Goal: Task Accomplishment & Management: Manage account settings

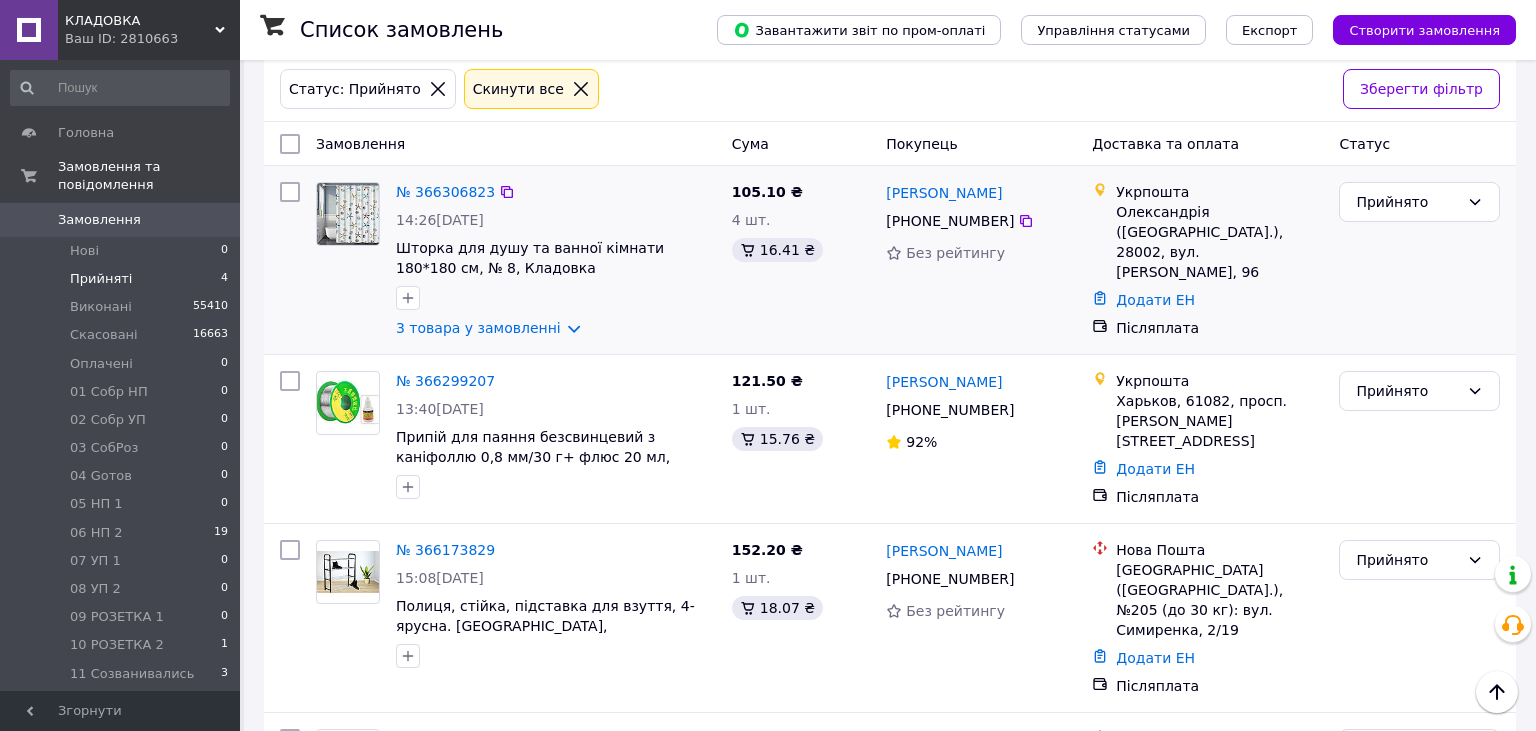
scroll to position [53, 0]
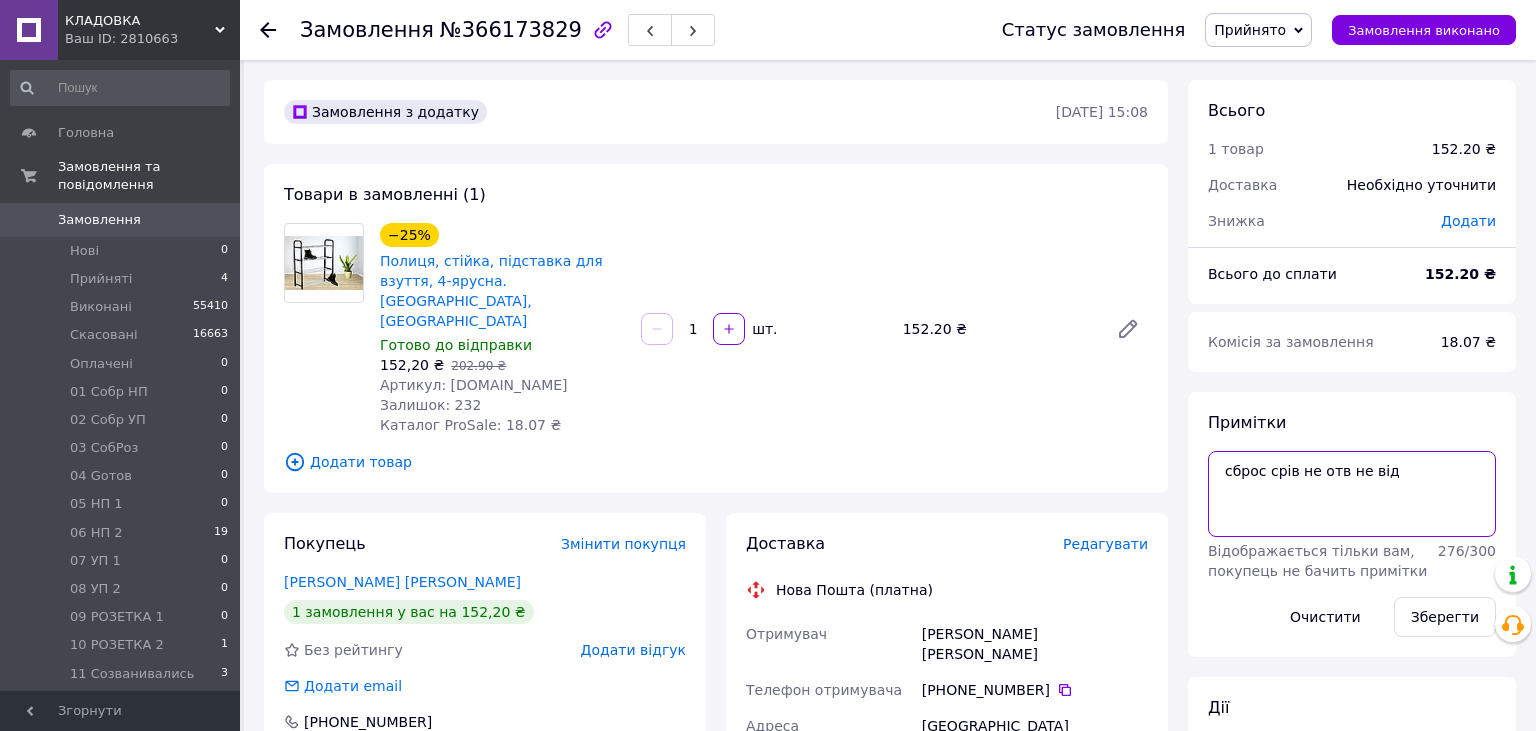
click at [1402, 471] on textarea "сброс срів не отв не від" at bounding box center [1352, 494] width 288 height 86
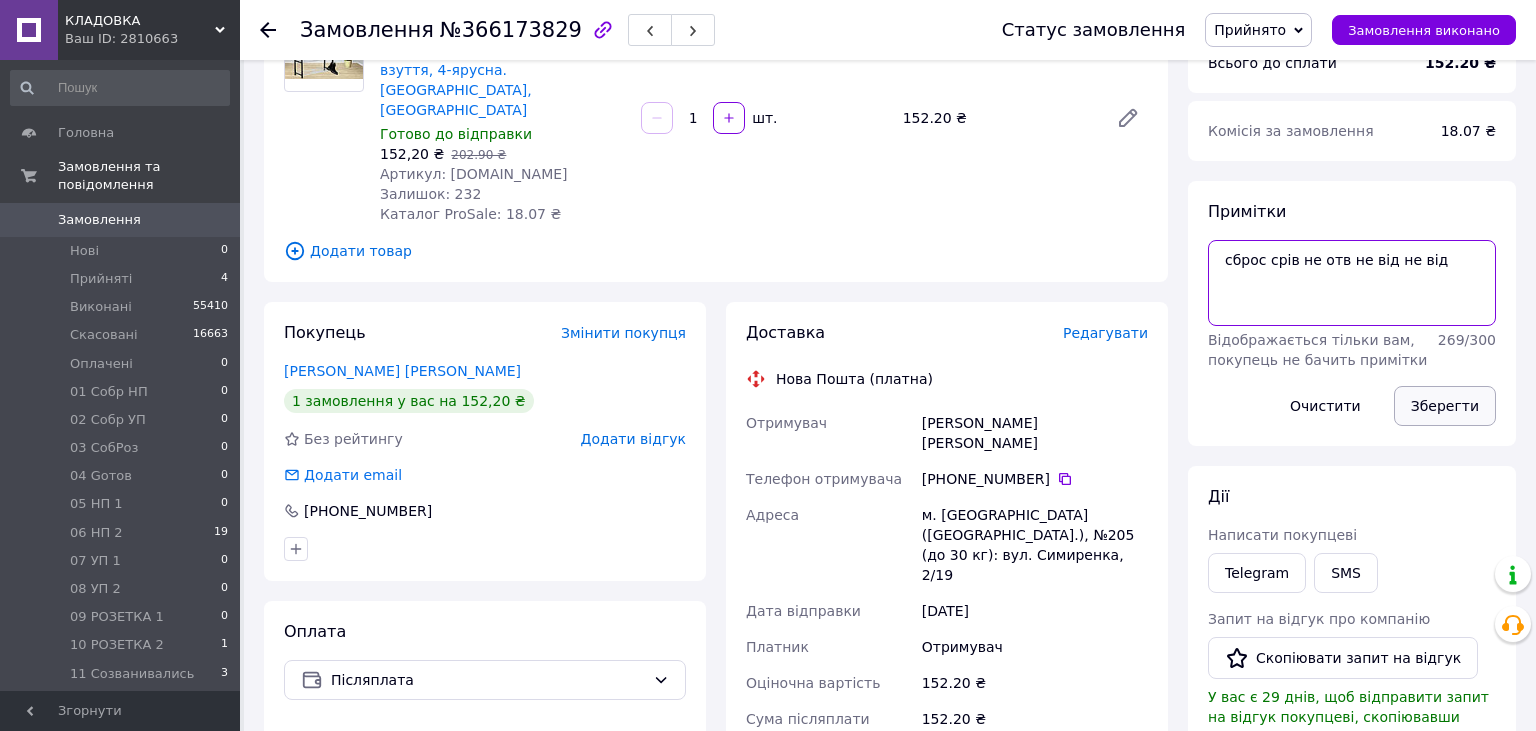
type textarea "сброс срів не отв не від не від"
click at [1432, 408] on button "Зберегти" at bounding box center [1445, 406] width 102 height 40
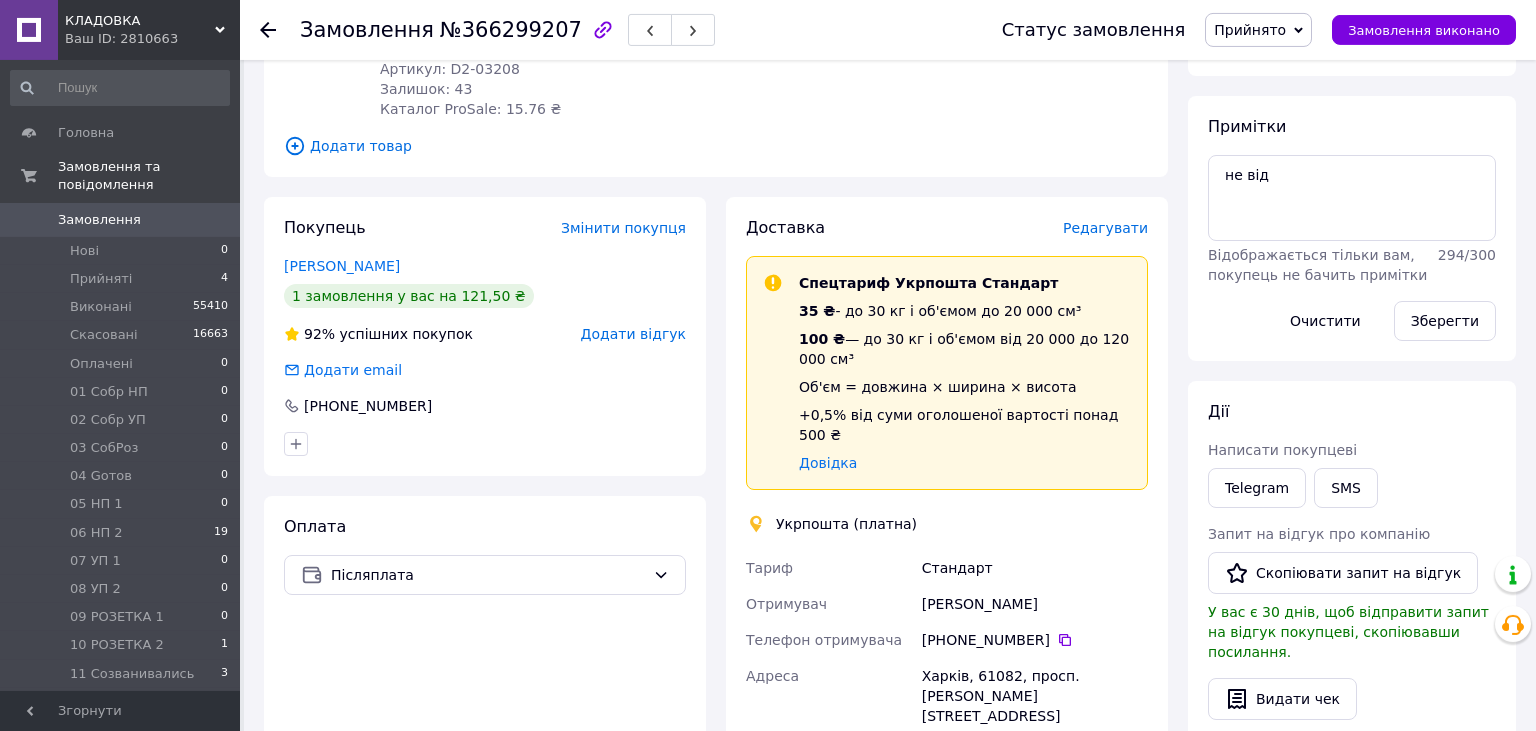
scroll to position [316, 0]
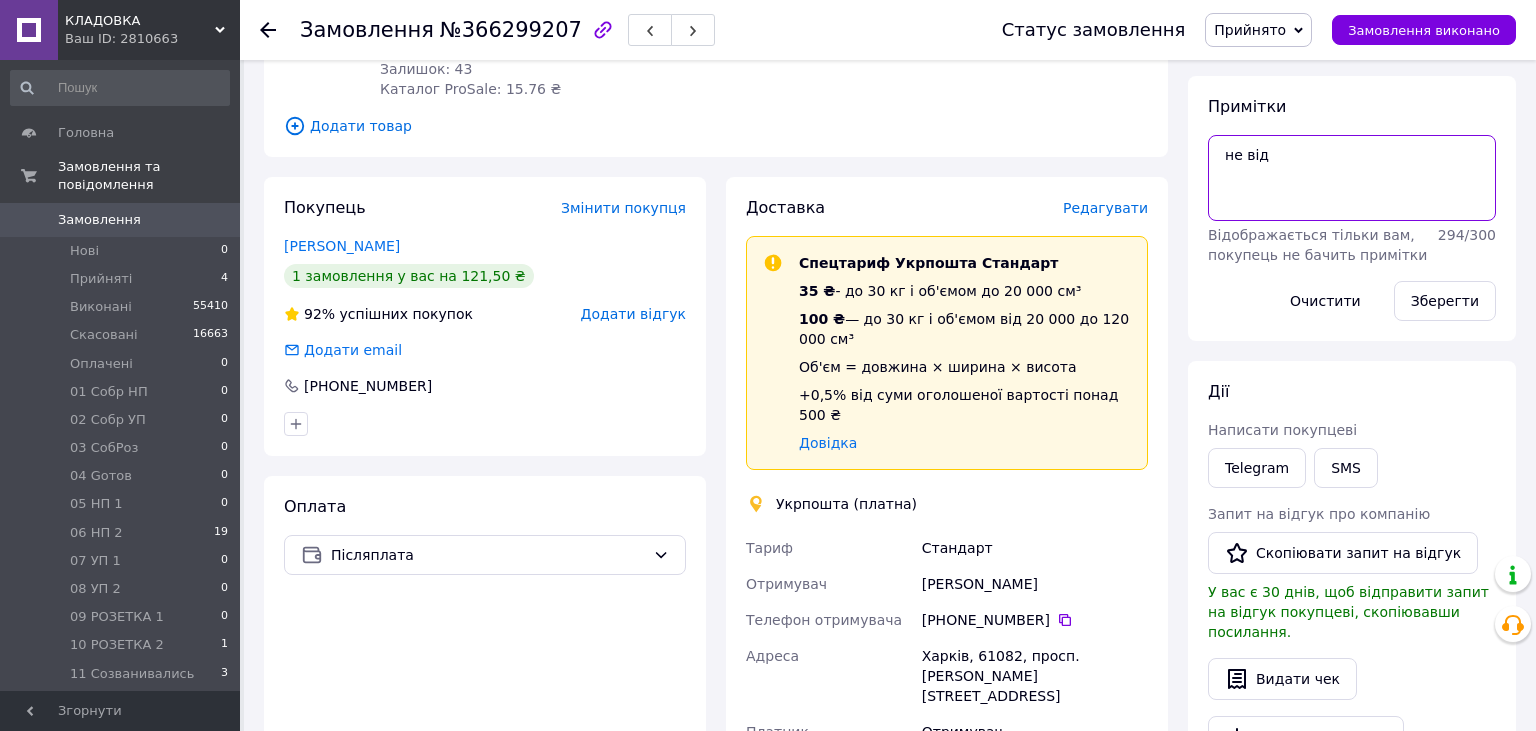
click at [1327, 162] on textarea "не від" at bounding box center [1352, 178] width 288 height 86
type textarea "не від не від"
click at [1413, 290] on button "Зберегти" at bounding box center [1445, 301] width 102 height 40
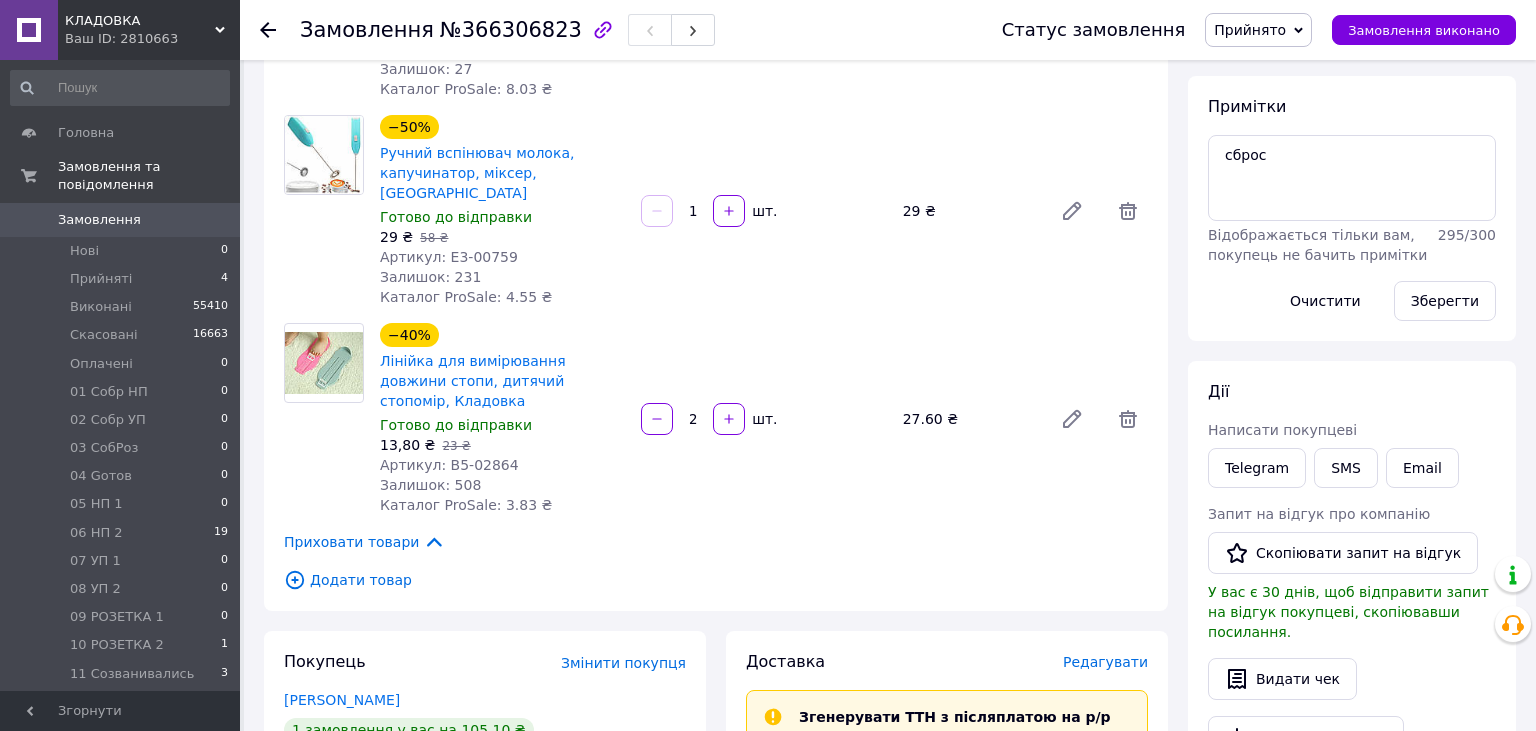
scroll to position [739, 0]
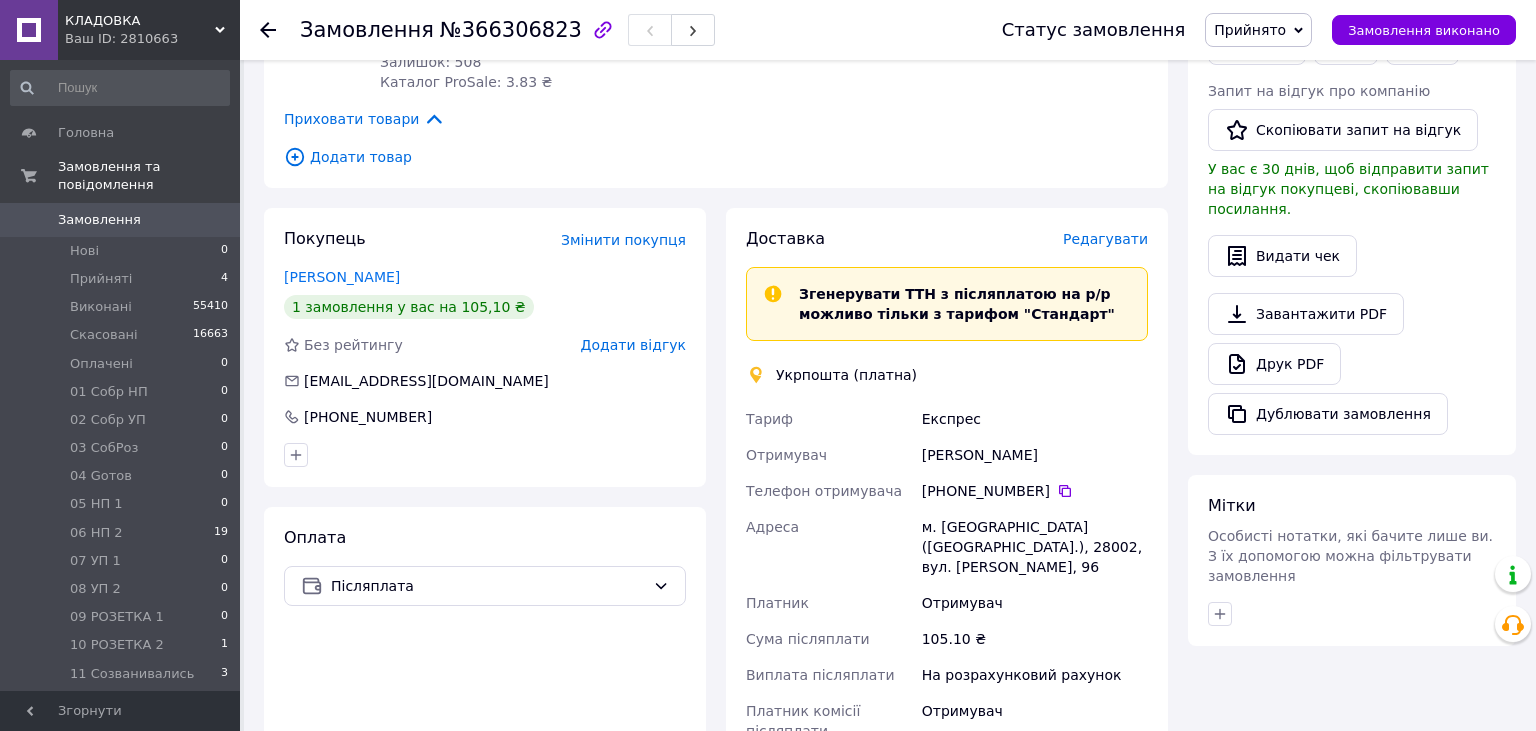
click at [1130, 231] on span "Редагувати" at bounding box center [1105, 239] width 85 height 16
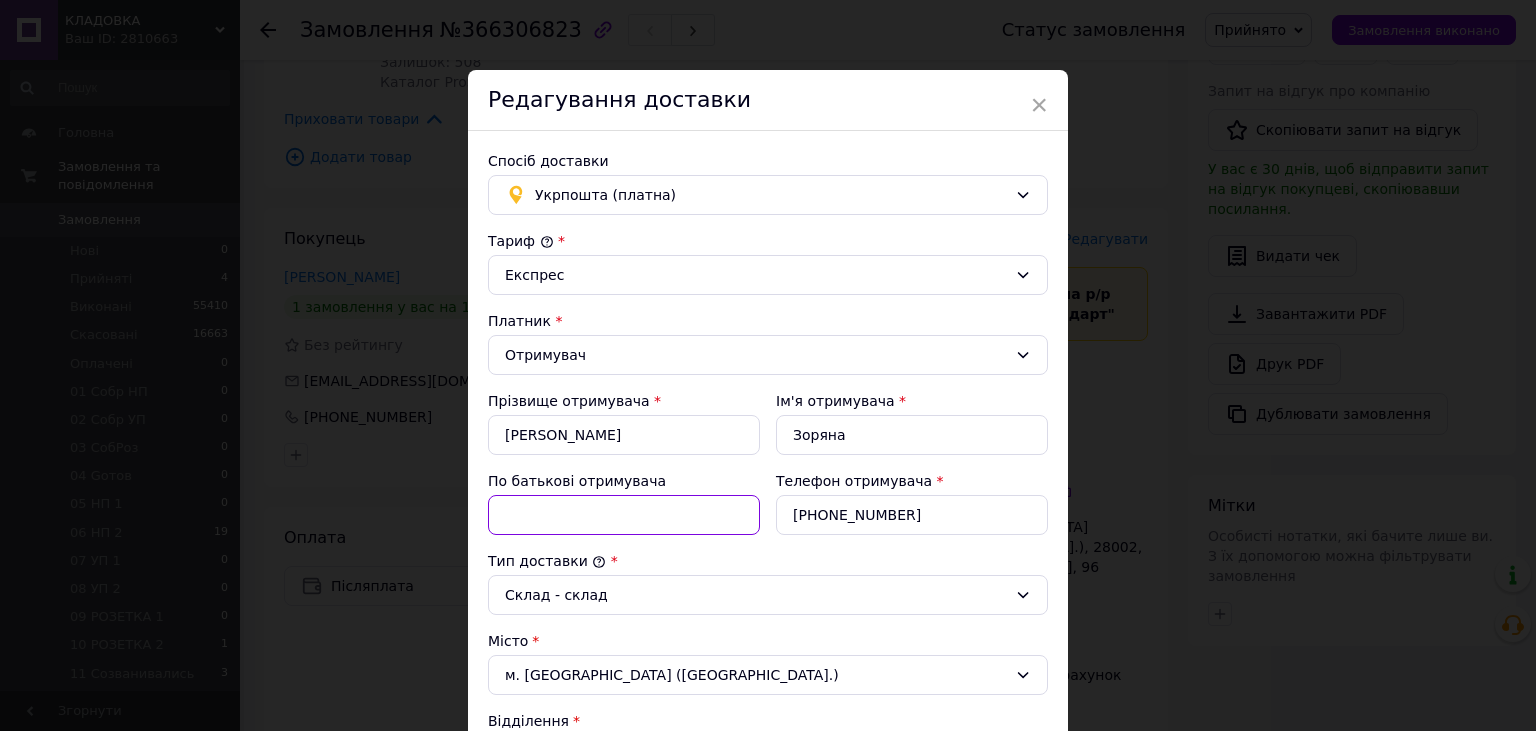
click at [623, 530] on input "По батькові отримувача" at bounding box center [624, 515] width 272 height 40
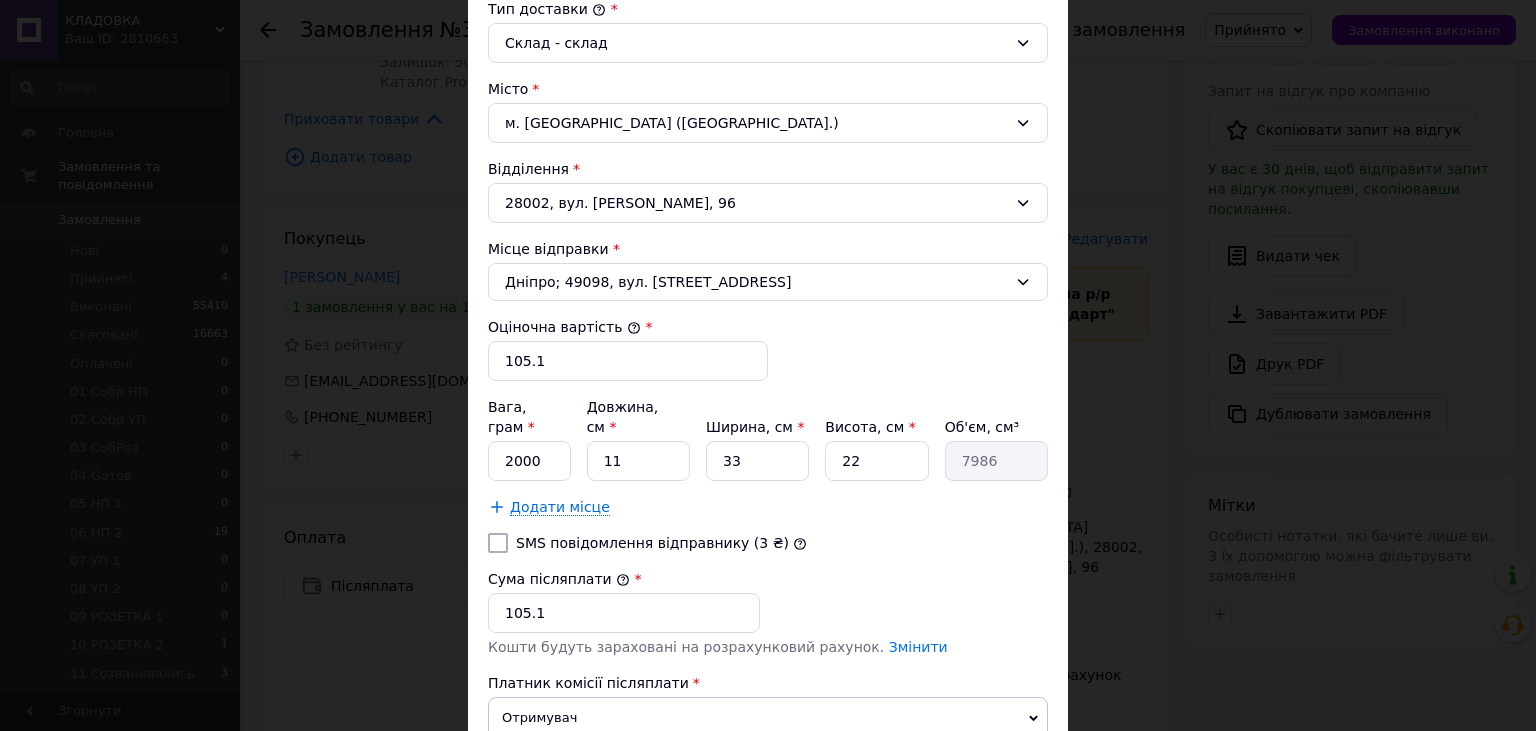
scroll to position [700, 0]
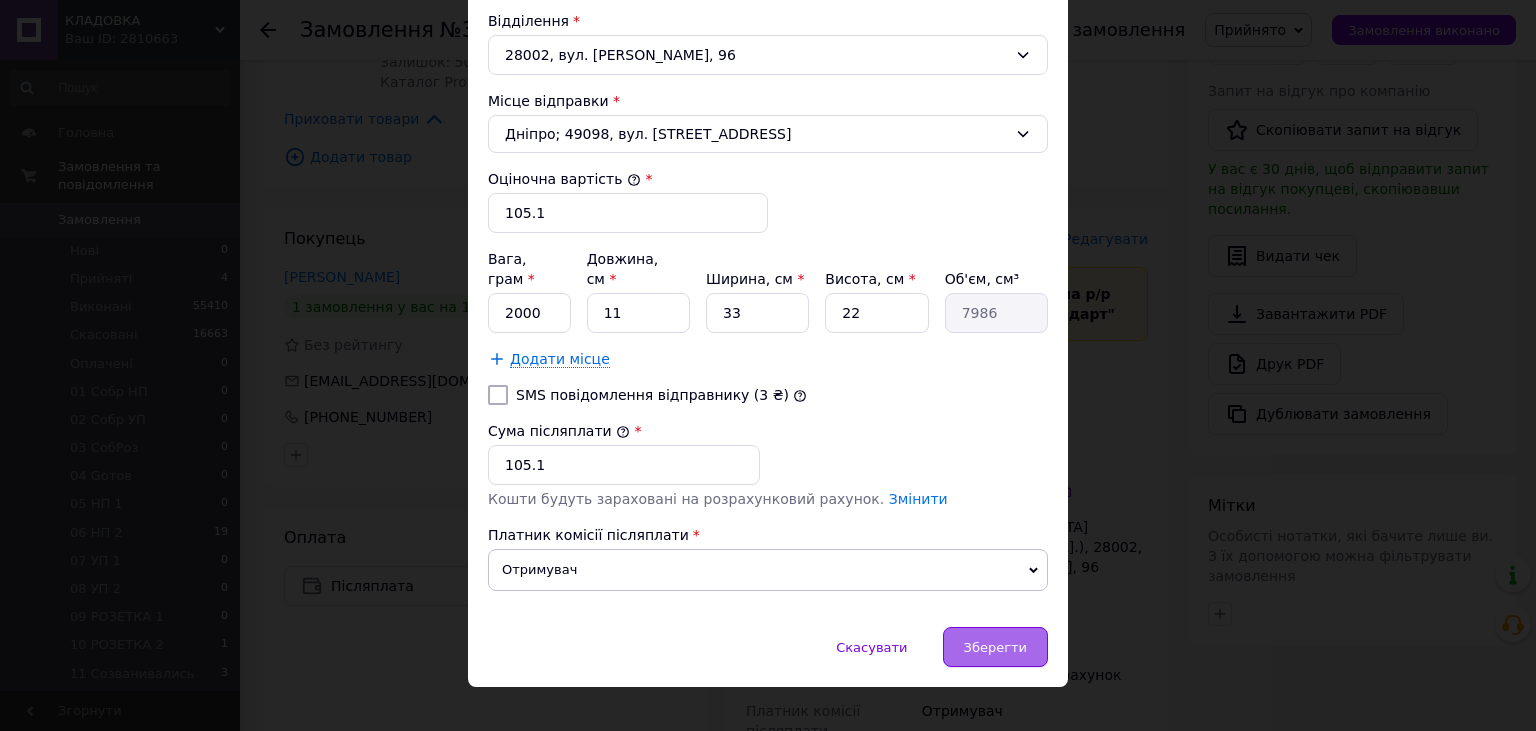
type input "степанівна"
click at [1012, 640] on span "Зберегти" at bounding box center [995, 647] width 63 height 15
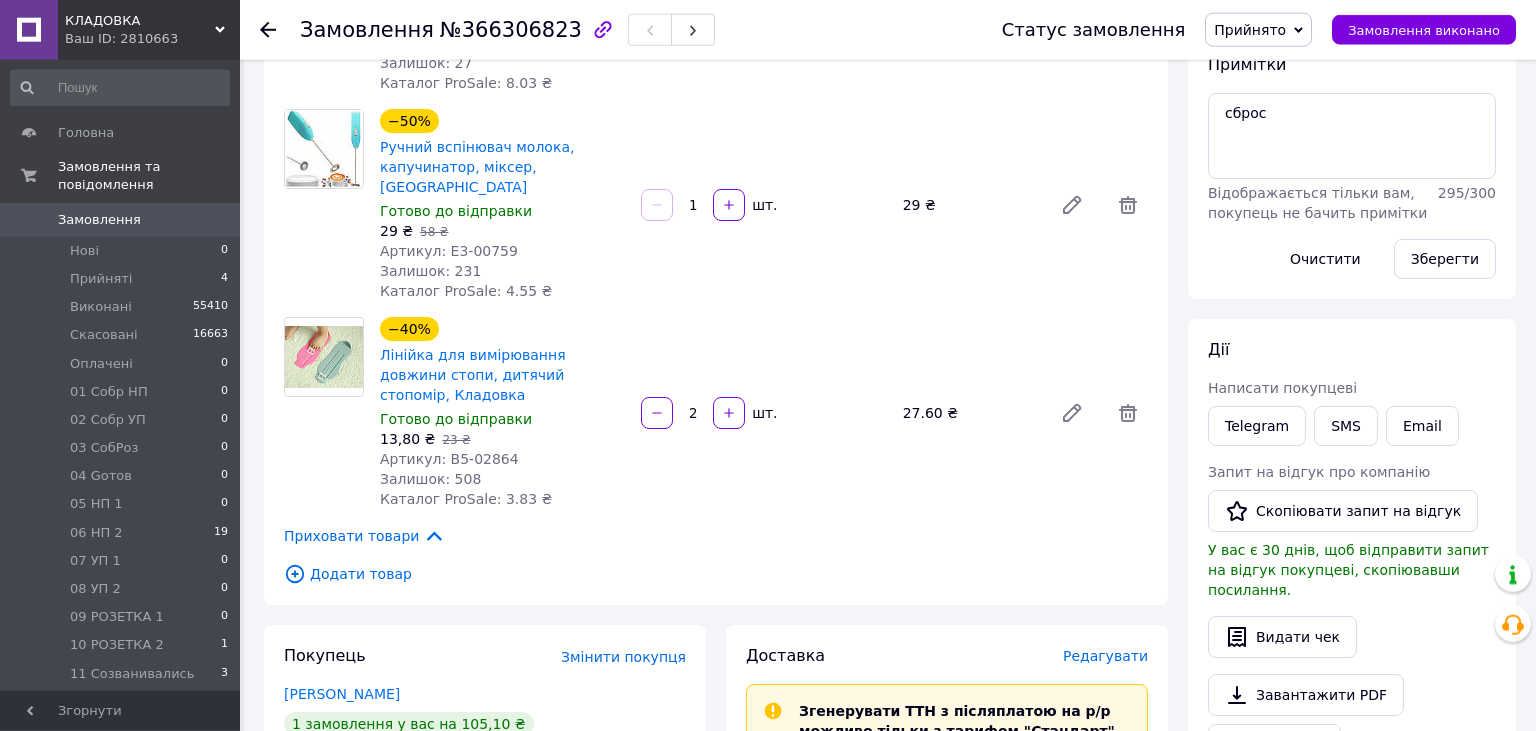
scroll to position [211, 0]
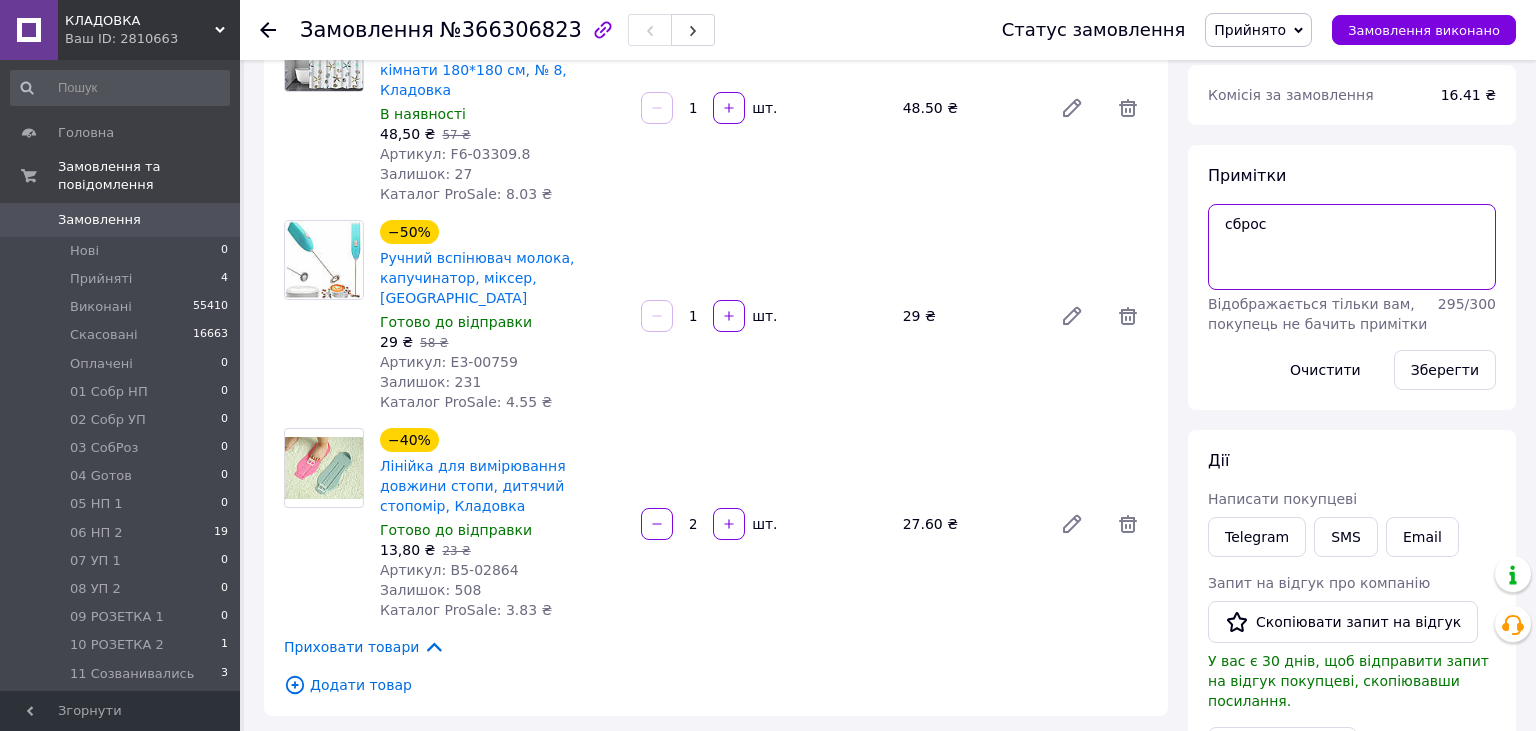
drag, startPoint x: 1284, startPoint y: 229, endPoint x: 1220, endPoint y: 230, distance: 64.0
click at [1220, 230] on textarea "сброс" at bounding box center [1352, 247] width 288 height 86
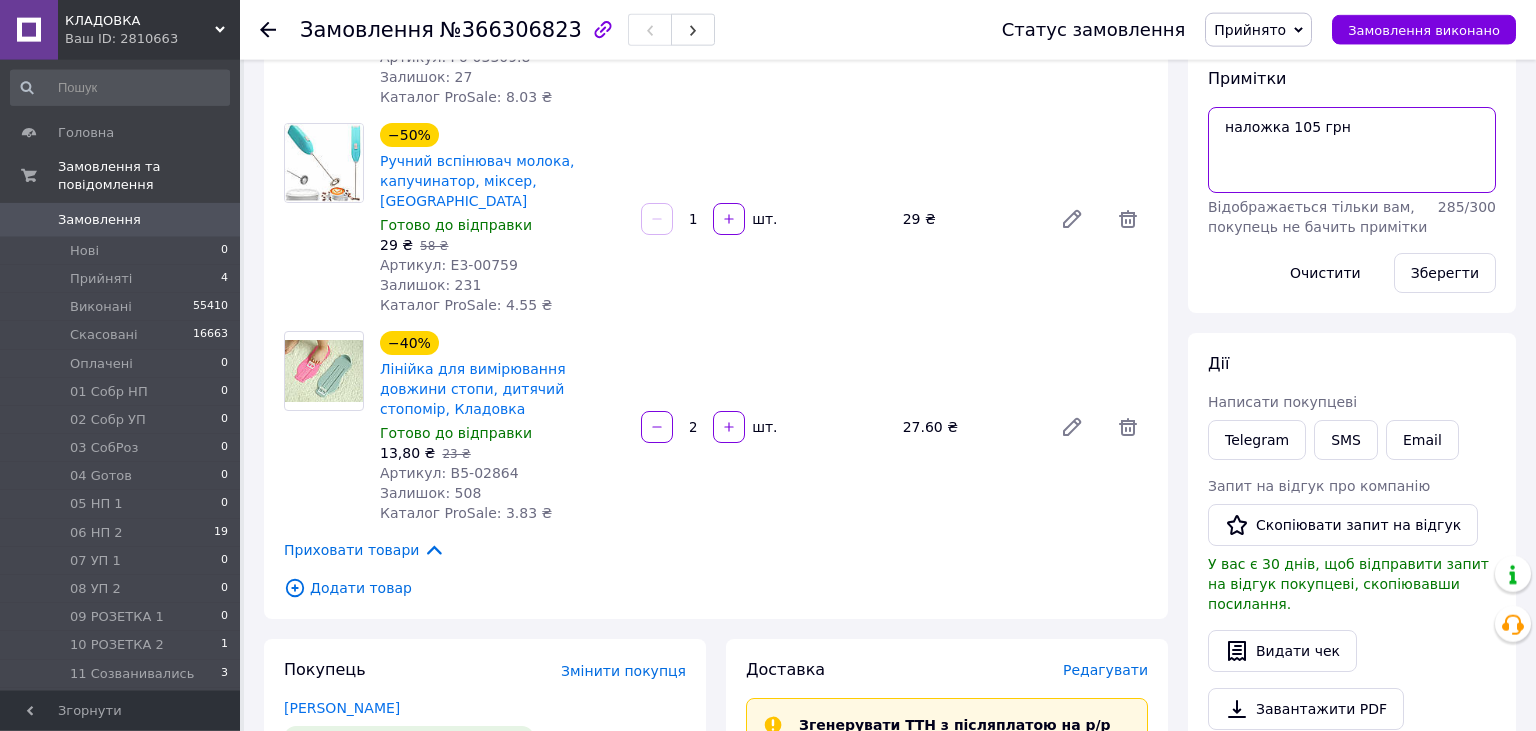
scroll to position [422, 0]
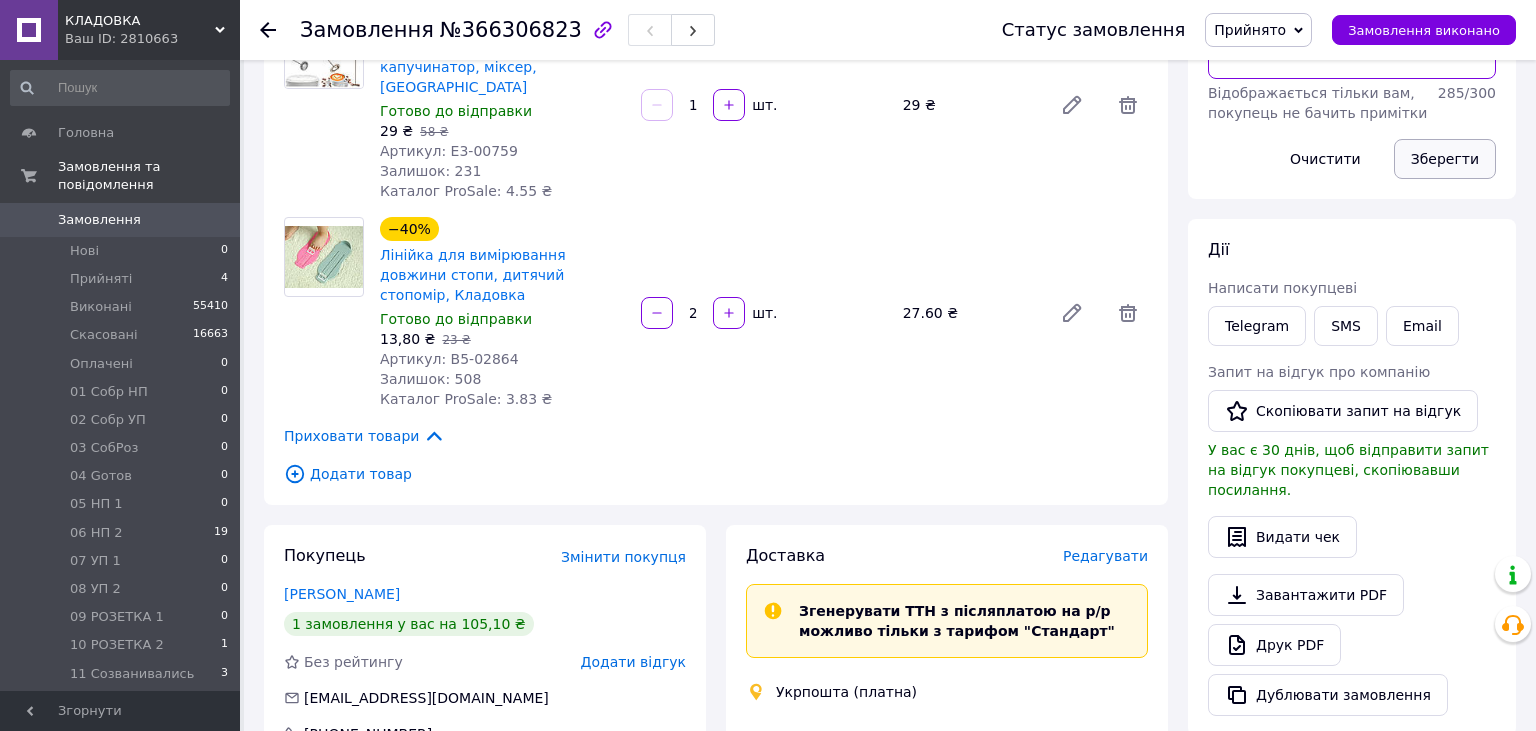
type textarea "наложка 105 грн"
click at [1443, 166] on button "Зберегти" at bounding box center [1445, 159] width 102 height 40
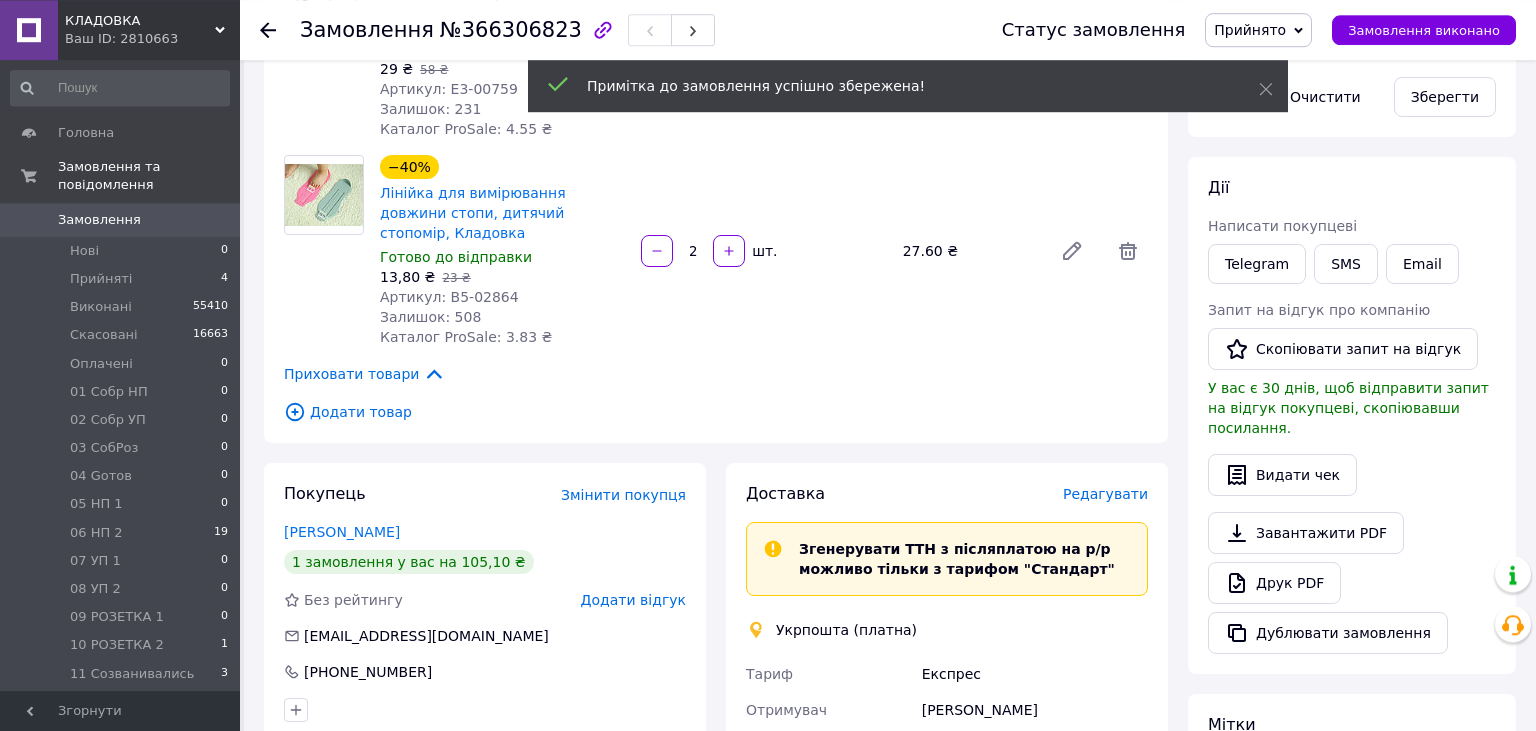
scroll to position [844, 0]
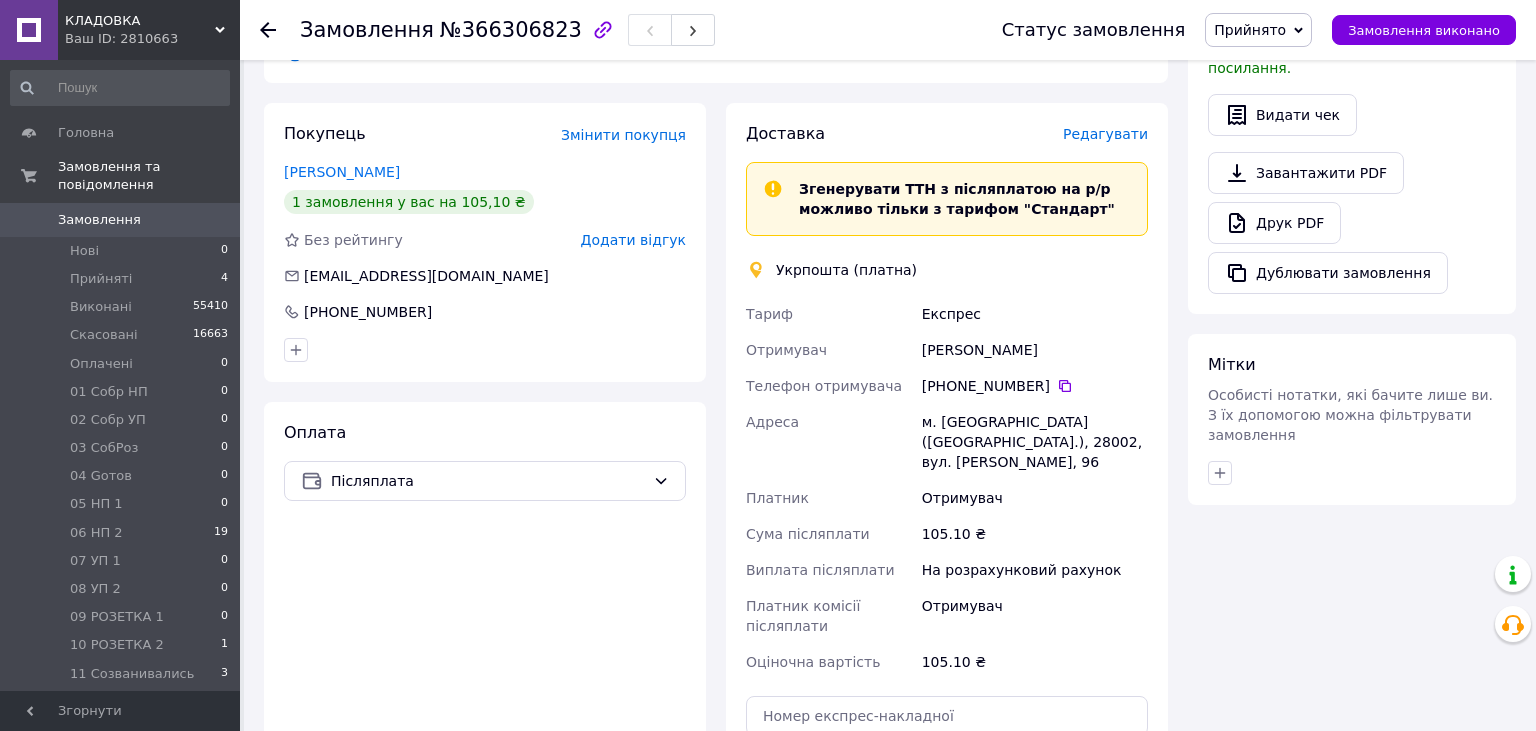
click at [1286, 26] on span "Прийнято" at bounding box center [1250, 30] width 72 height 16
click at [1314, 171] on li "12 Сообщ об ОПЛ" at bounding box center [1278, 174] width 144 height 30
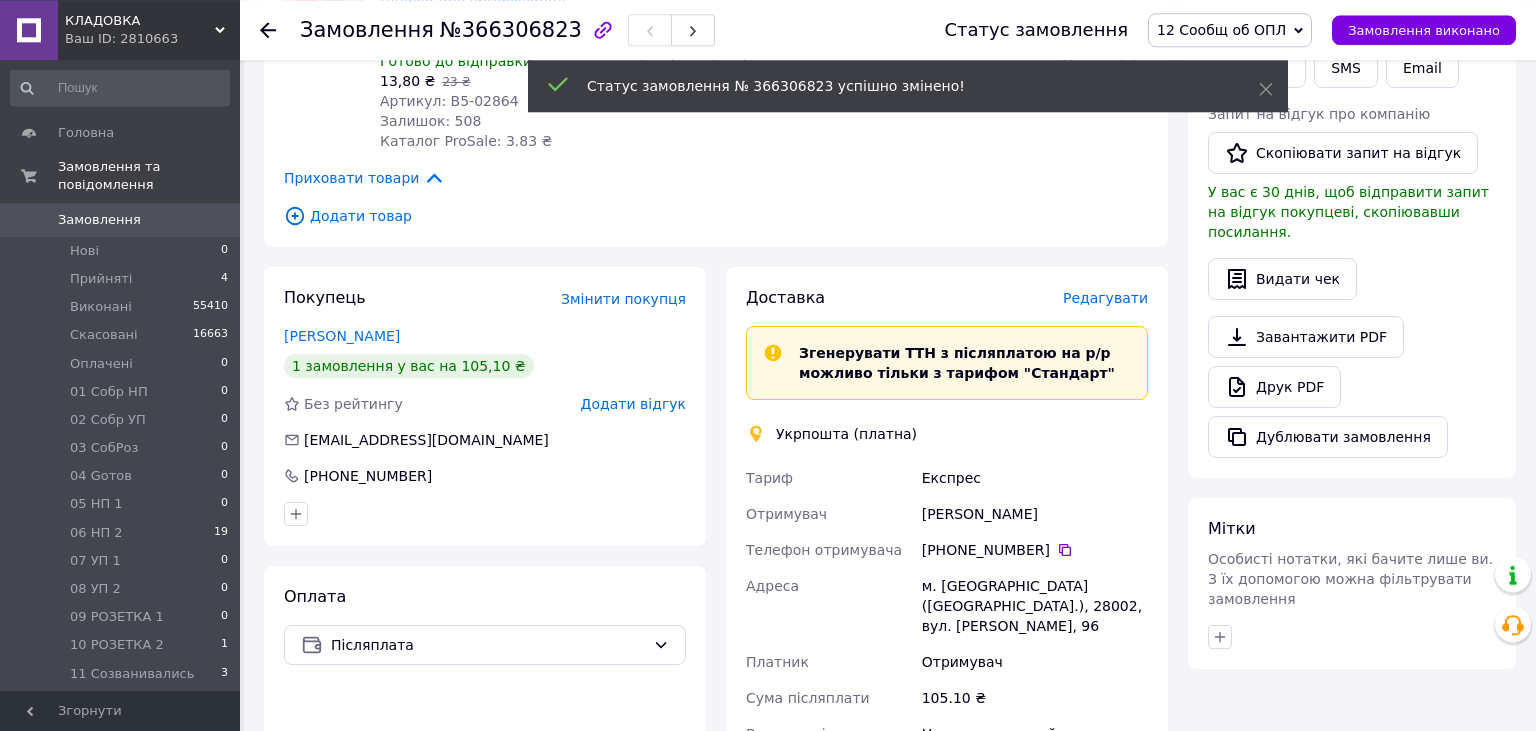
scroll to position [633, 0]
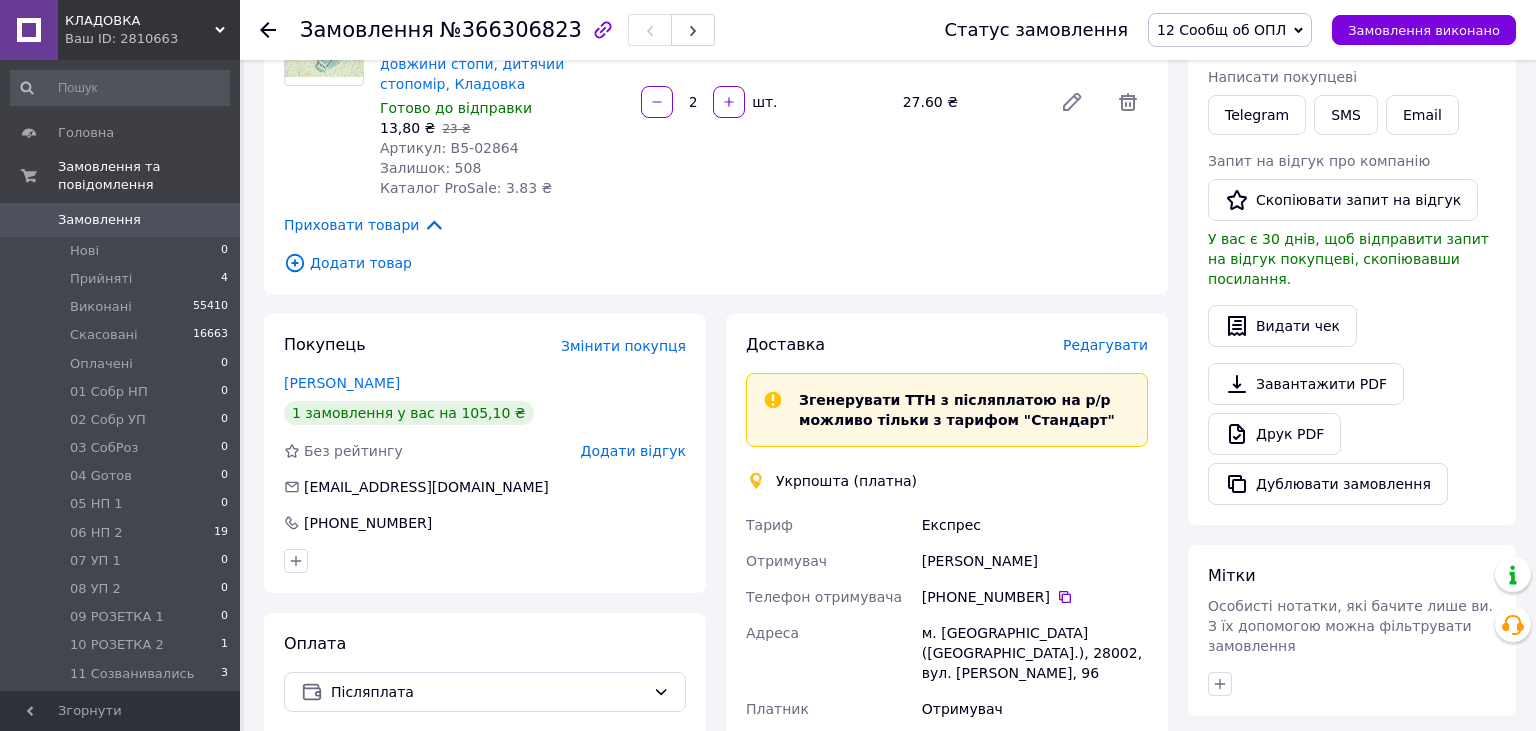
click at [1122, 337] on span "Редагувати" at bounding box center [1105, 345] width 85 height 16
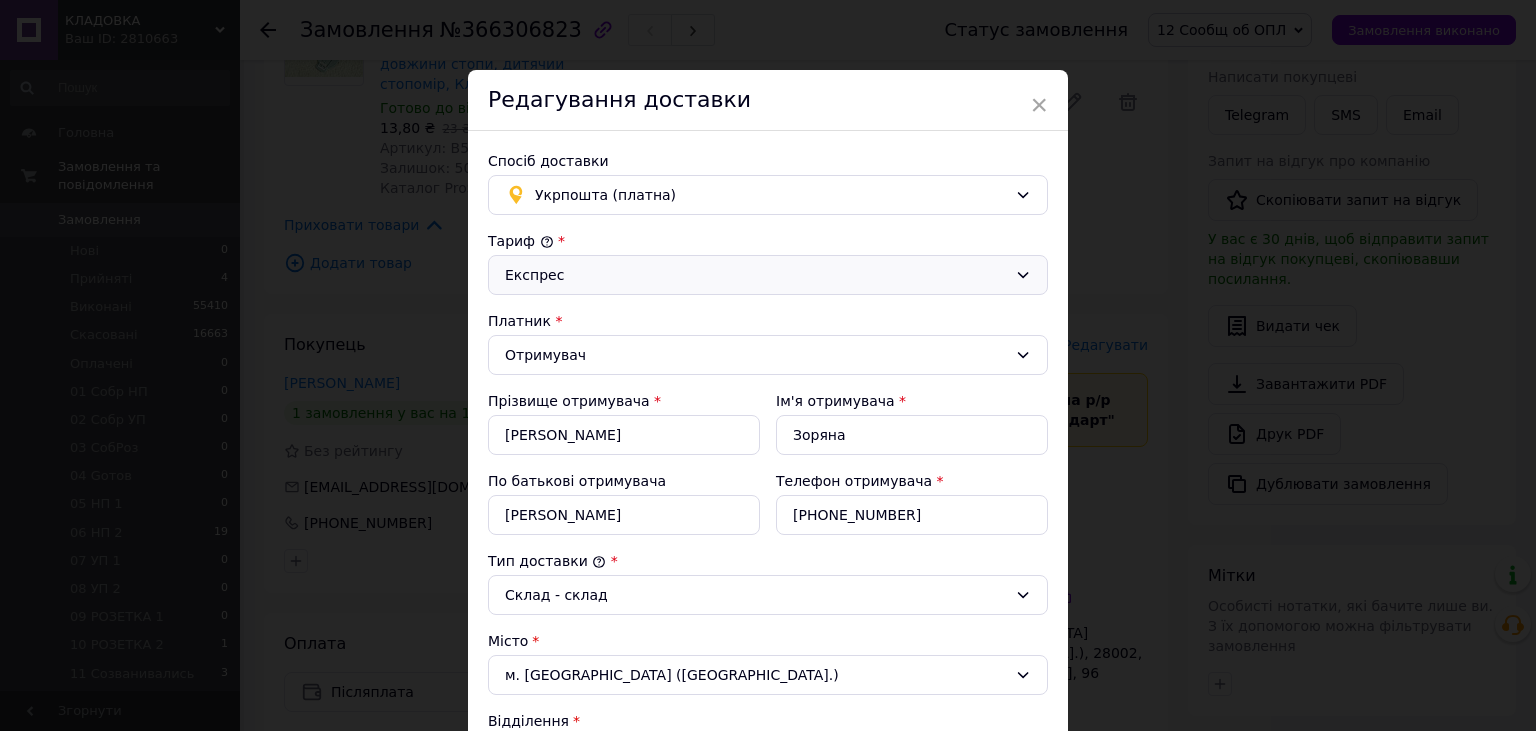
click at [682, 273] on div "Експрес" at bounding box center [756, 275] width 502 height 22
click at [620, 312] on li "Стандарт" at bounding box center [768, 317] width 558 height 36
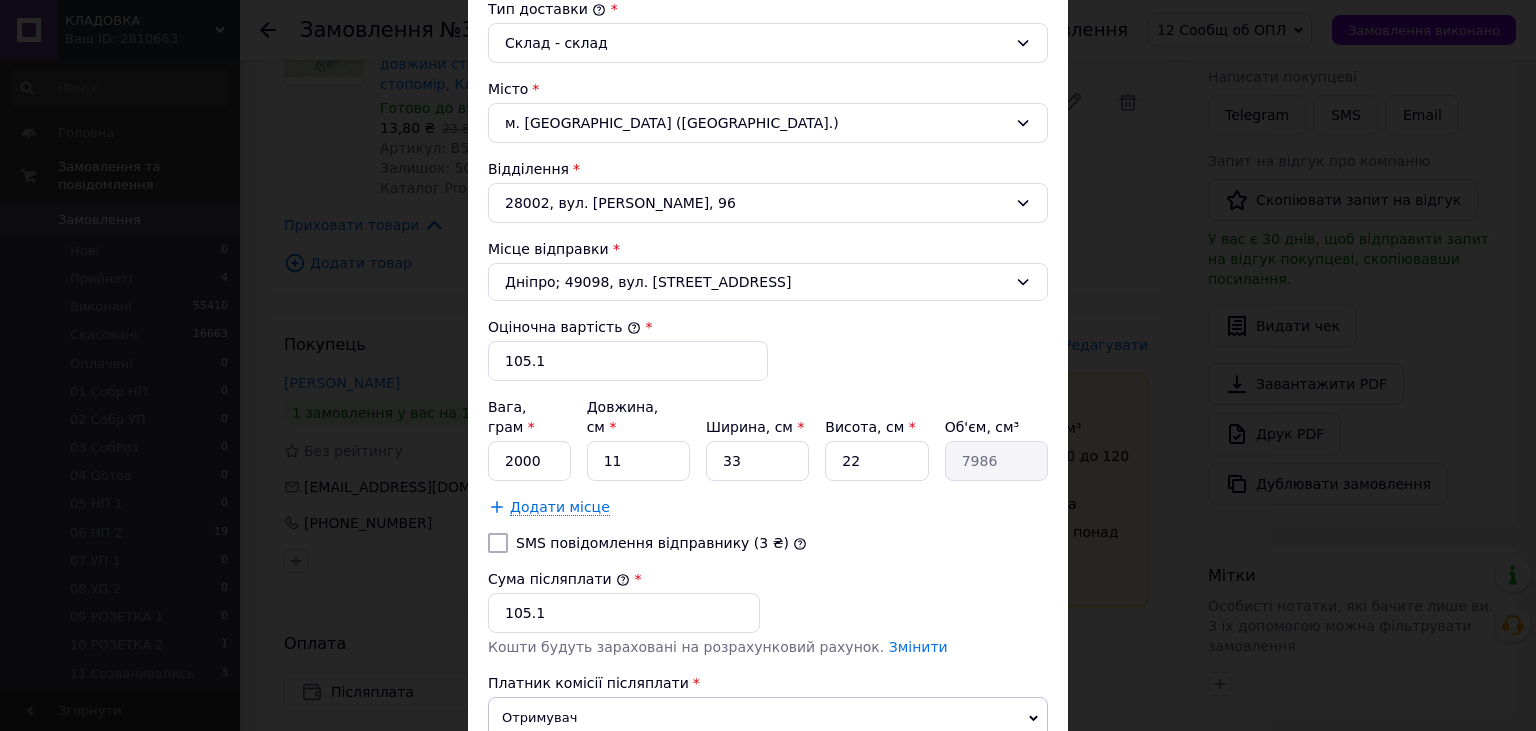
scroll to position [700, 0]
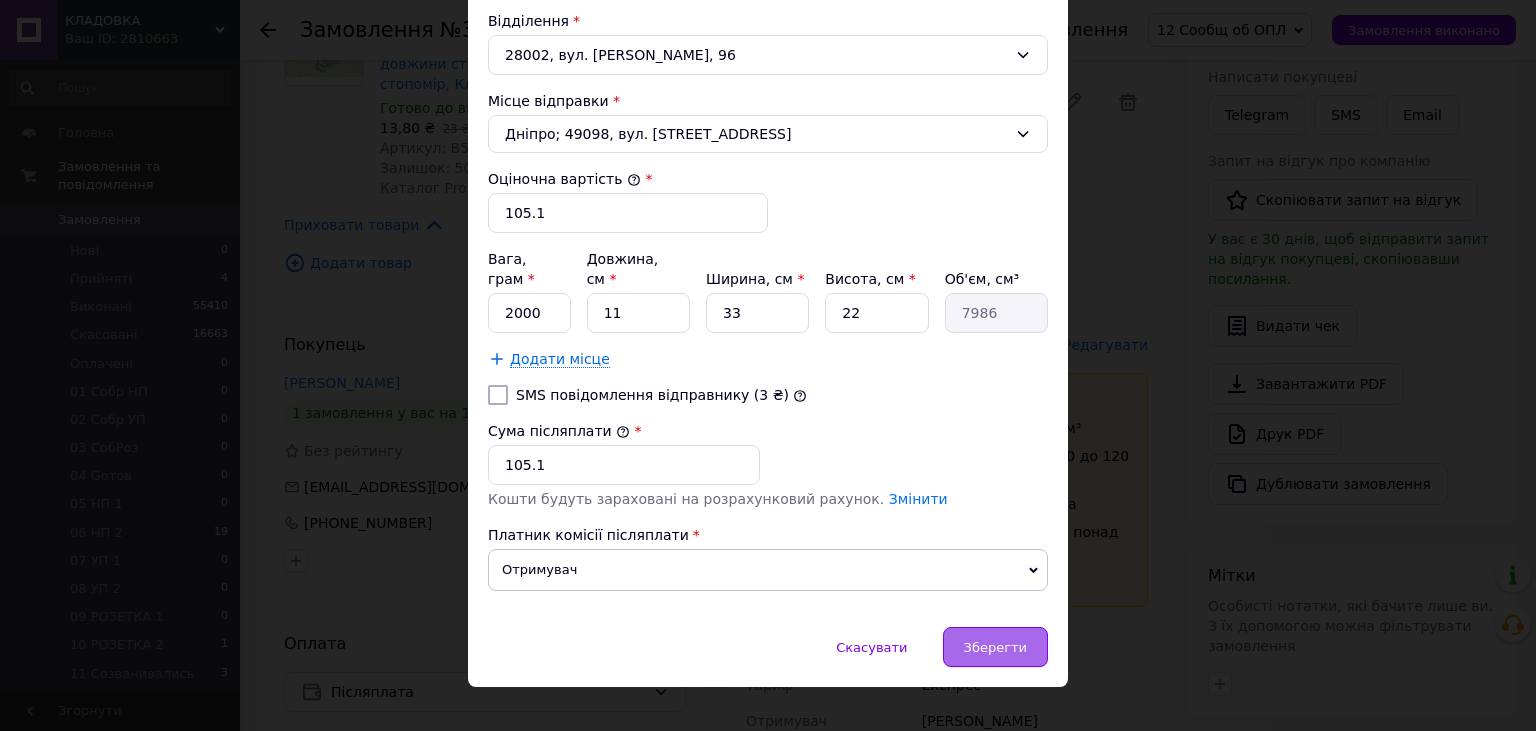
click at [977, 640] on span "Зберегти" at bounding box center [995, 647] width 63 height 15
